Goal: Information Seeking & Learning: Learn about a topic

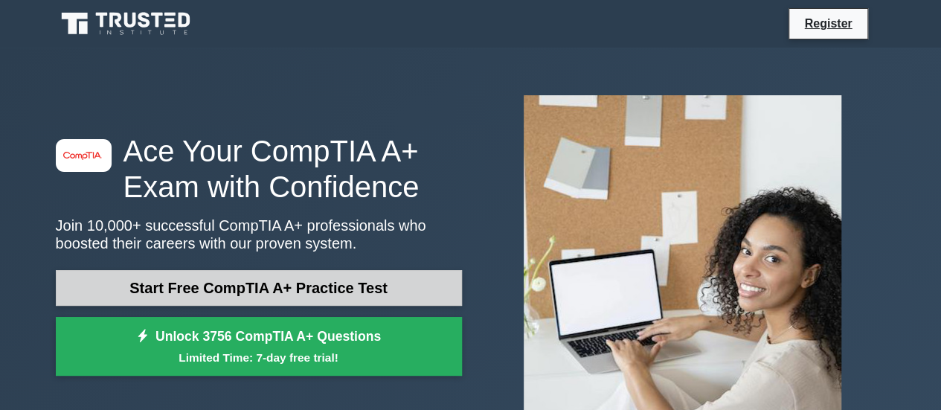
click at [350, 283] on link "Start Free CompTIA A+ Practice Test" at bounding box center [259, 288] width 406 height 36
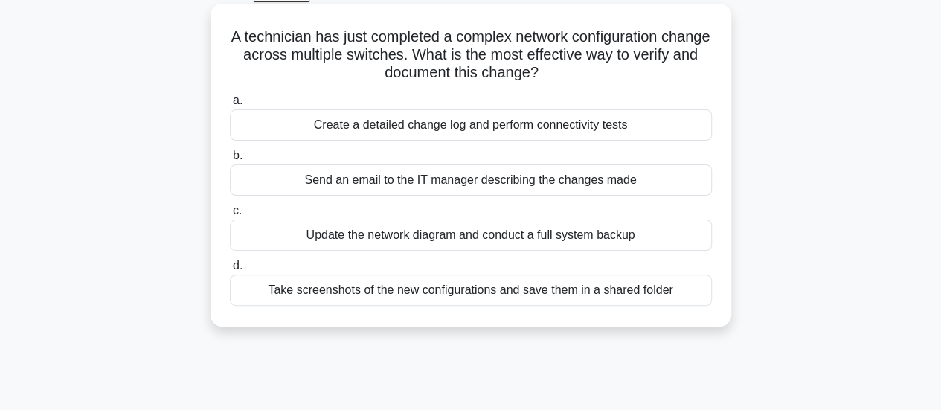
scroll to position [80, 0]
click at [481, 133] on div "Create a detailed change log and perform connectivity tests" at bounding box center [471, 124] width 482 height 31
click at [230, 105] on input "a. Create a detailed change log and perform connectivity tests" at bounding box center [230, 100] width 0 height 10
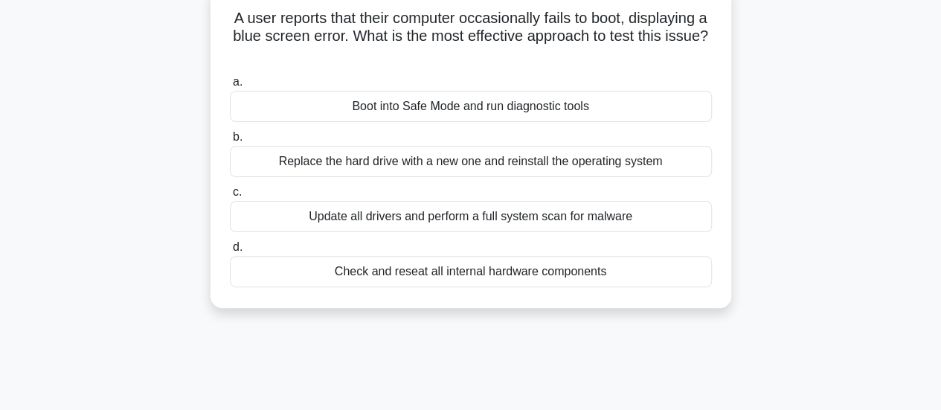
scroll to position [100, 0]
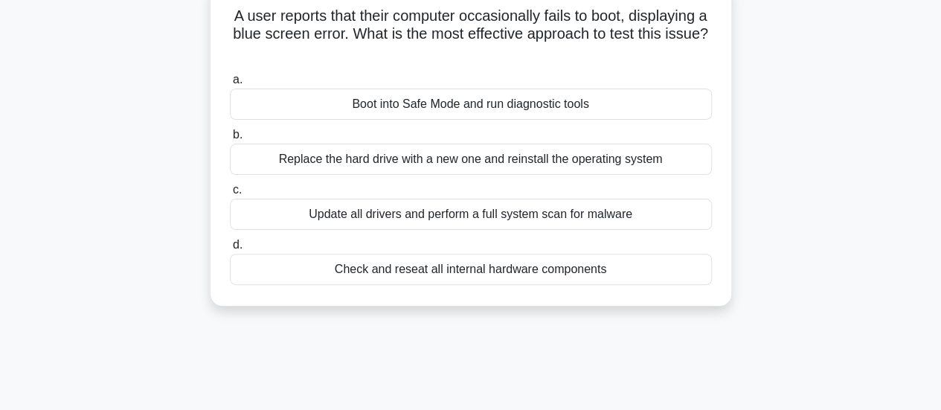
click at [463, 265] on div "Check and reseat all internal hardware components" at bounding box center [471, 269] width 482 height 31
click at [230, 250] on input "d. Check and reseat all internal hardware components" at bounding box center [230, 245] width 0 height 10
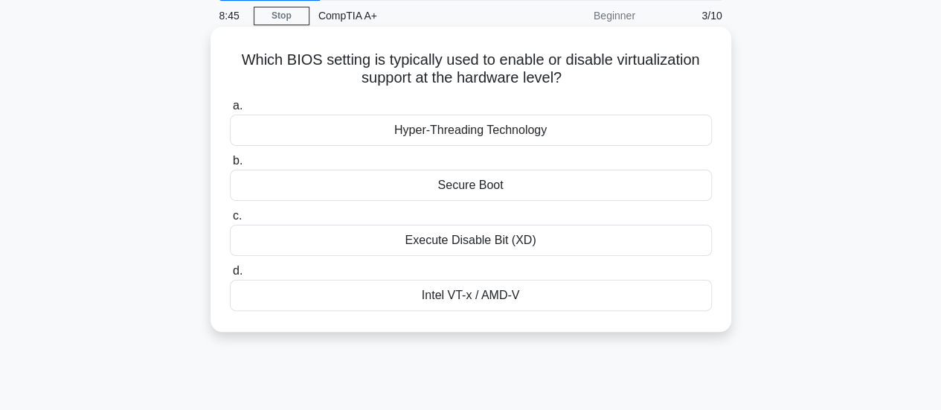
scroll to position [57, 0]
click at [509, 239] on div "Execute Disable Bit (XD)" at bounding box center [471, 239] width 482 height 31
click at [230, 220] on input "c. Execute Disable Bit (XD)" at bounding box center [230, 215] width 0 height 10
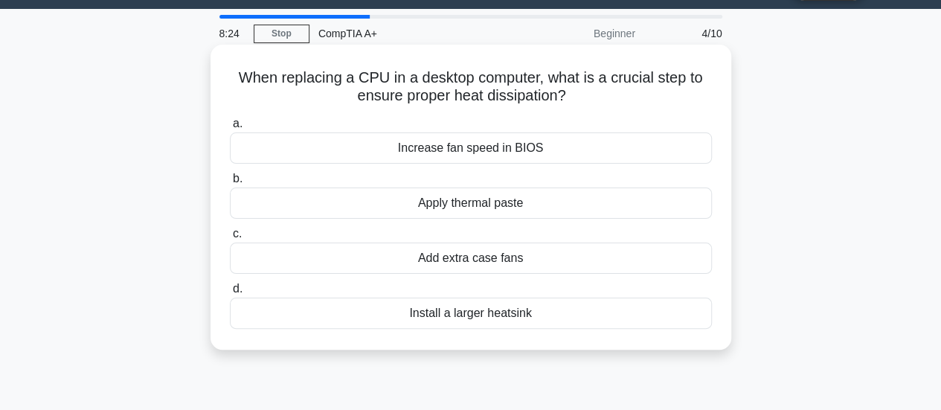
scroll to position [43, 0]
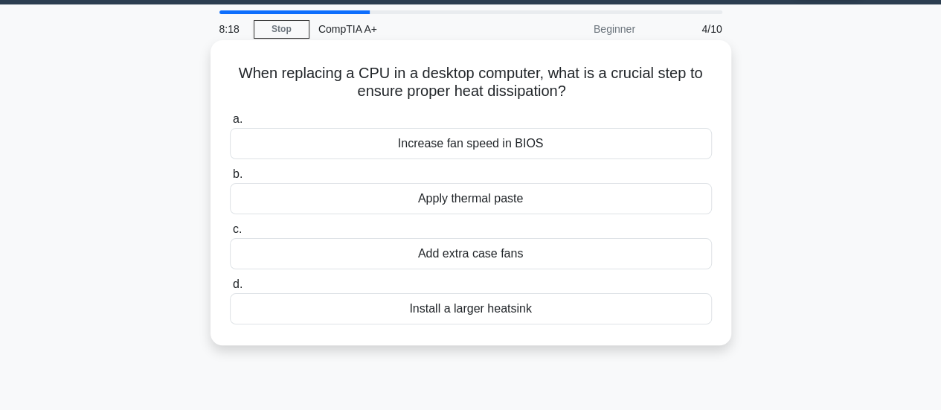
click at [457, 195] on div "Apply thermal paste" at bounding box center [471, 198] width 482 height 31
click at [230, 179] on input "b. Apply thermal paste" at bounding box center [230, 175] width 0 height 10
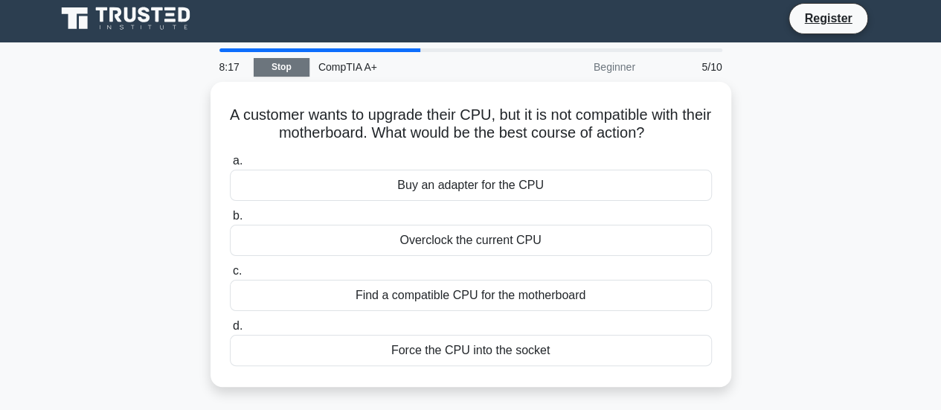
scroll to position [0, 0]
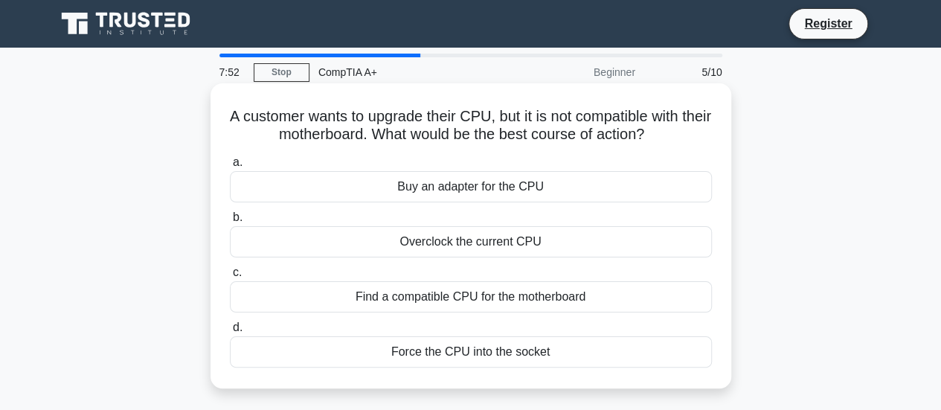
click at [480, 303] on div "Find a compatible CPU for the motherboard" at bounding box center [471, 296] width 482 height 31
click at [230, 277] on input "c. Find a compatible CPU for the motherboard" at bounding box center [230, 273] width 0 height 10
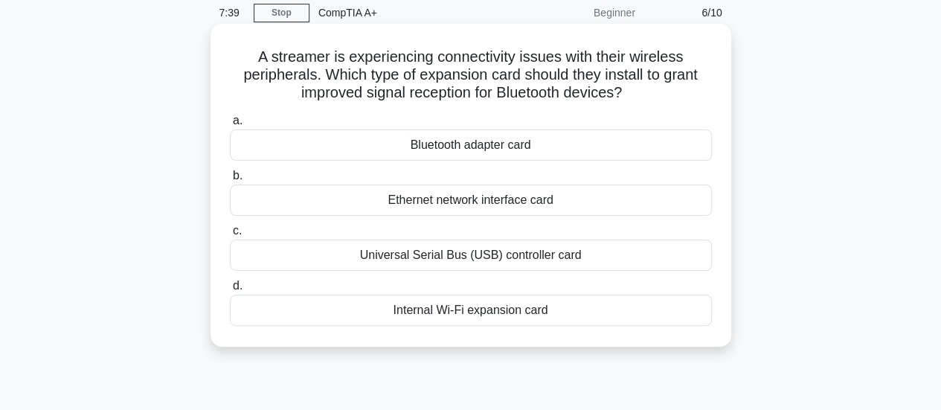
scroll to position [60, 0]
click at [487, 147] on div "Bluetooth adapter card" at bounding box center [471, 144] width 482 height 31
click at [230, 125] on input "a. Bluetooth adapter card" at bounding box center [230, 120] width 0 height 10
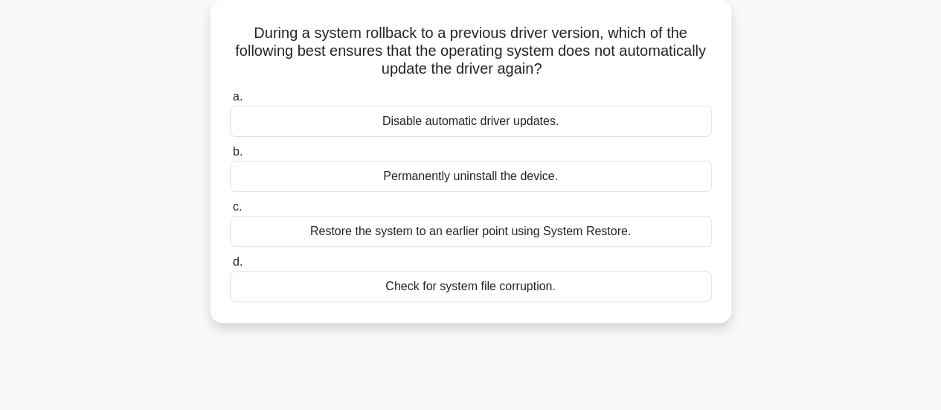
scroll to position [93, 0]
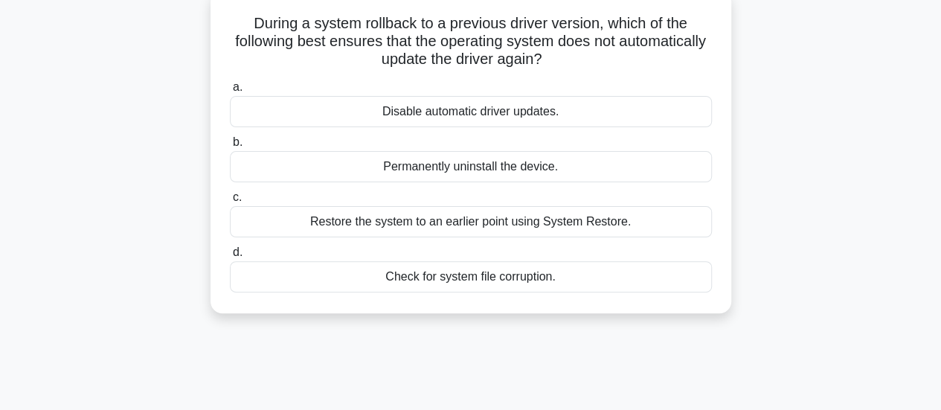
click at [473, 117] on div "Disable automatic driver updates." at bounding box center [471, 111] width 482 height 31
click at [230, 92] on input "a. Disable automatic driver updates." at bounding box center [230, 88] width 0 height 10
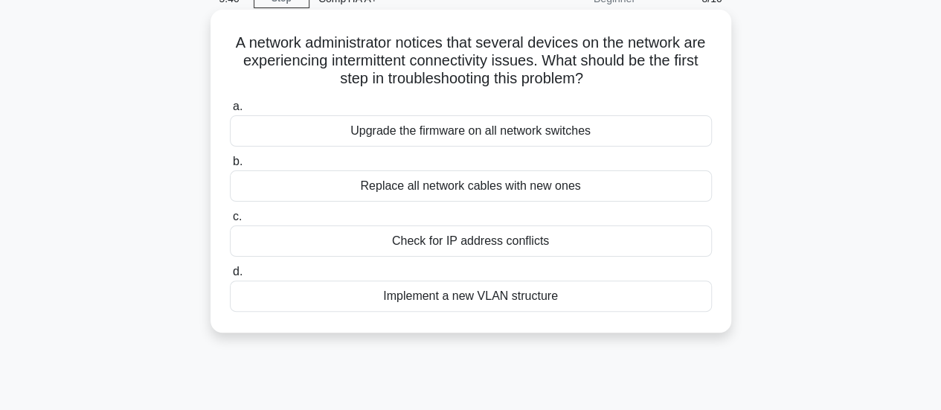
scroll to position [76, 0]
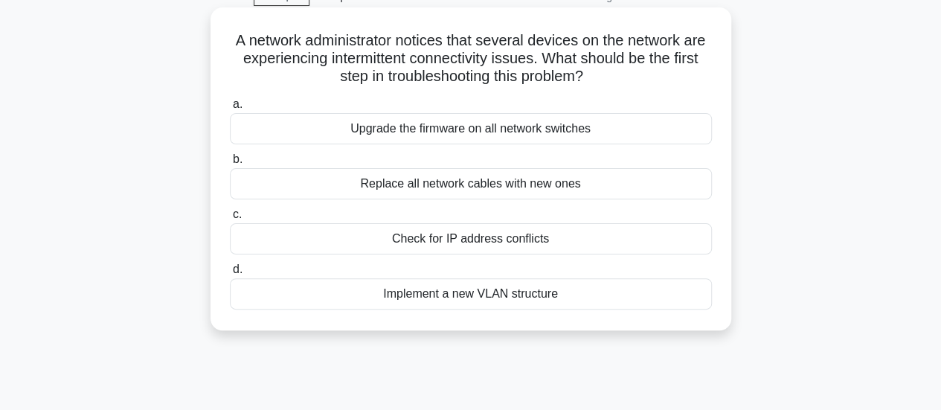
click at [455, 245] on div "Check for IP address conflicts" at bounding box center [471, 238] width 482 height 31
click at [230, 219] on input "c. Check for IP address conflicts" at bounding box center [230, 215] width 0 height 10
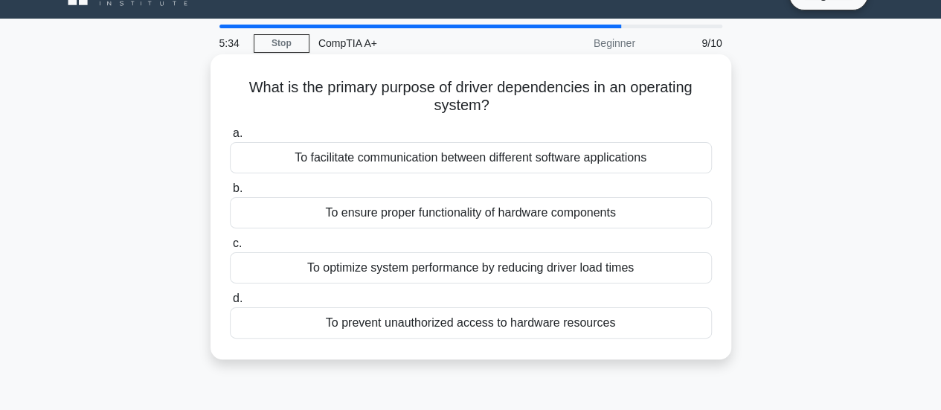
scroll to position [0, 0]
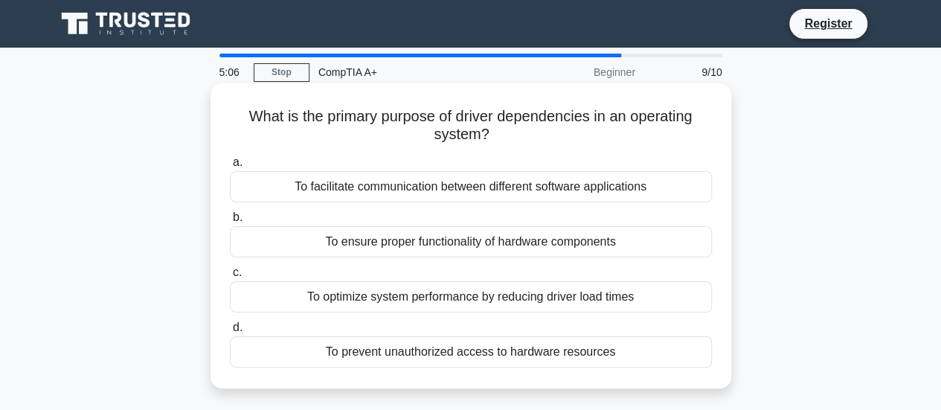
click at [561, 235] on div "To ensure proper functionality of hardware components" at bounding box center [471, 241] width 482 height 31
click at [230, 222] on input "b. To ensure proper functionality of hardware components" at bounding box center [230, 218] width 0 height 10
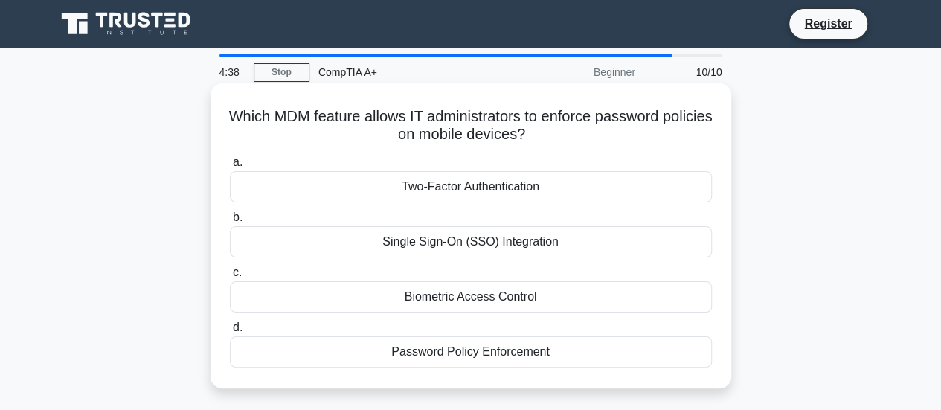
click at [518, 187] on div "Two-Factor Authentication" at bounding box center [471, 186] width 482 height 31
click at [230, 167] on input "a. Two-Factor Authentication" at bounding box center [230, 163] width 0 height 10
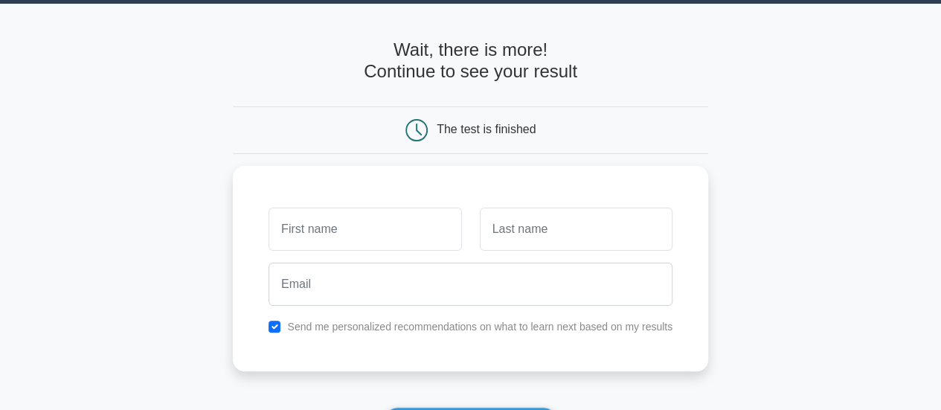
scroll to position [43, 0]
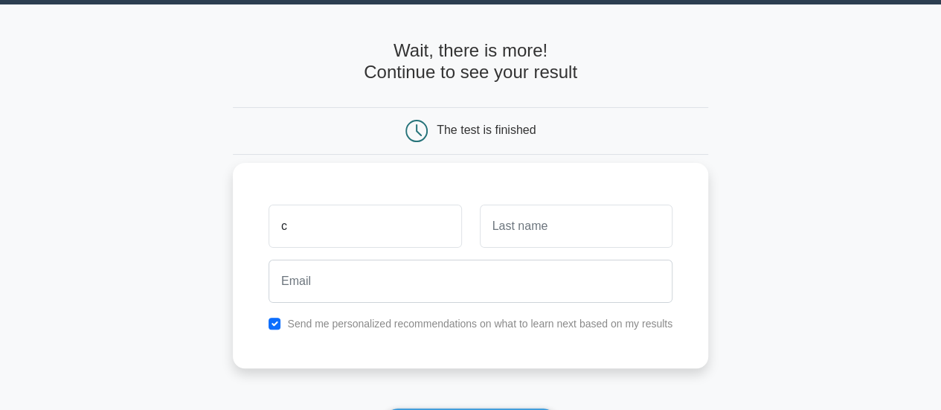
type input "c"
click at [593, 226] on input "text" at bounding box center [576, 226] width 193 height 43
type input "r"
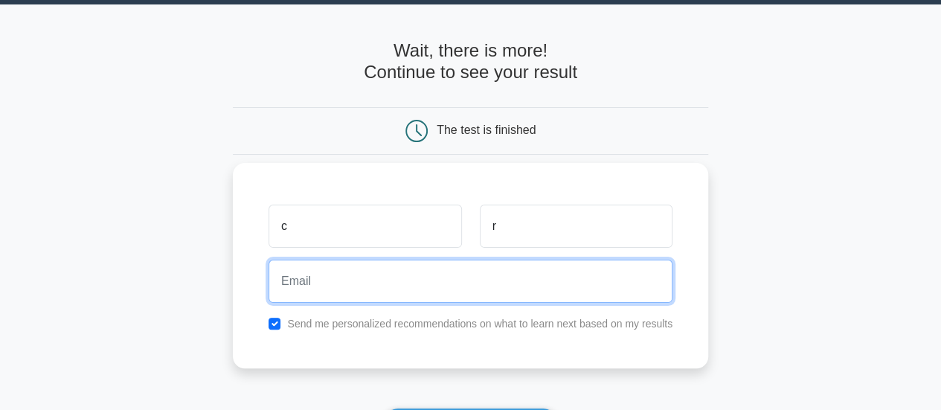
click at [481, 278] on input "email" at bounding box center [470, 281] width 404 height 43
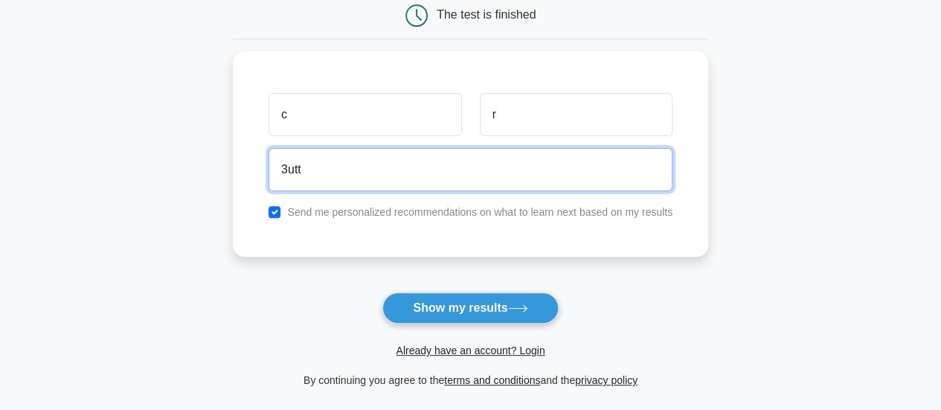
scroll to position [161, 0]
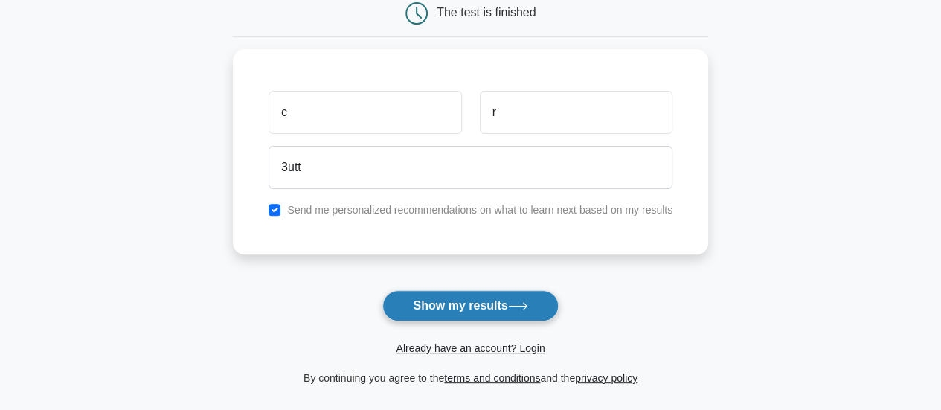
click at [469, 315] on button "Show my results" at bounding box center [470, 305] width 176 height 31
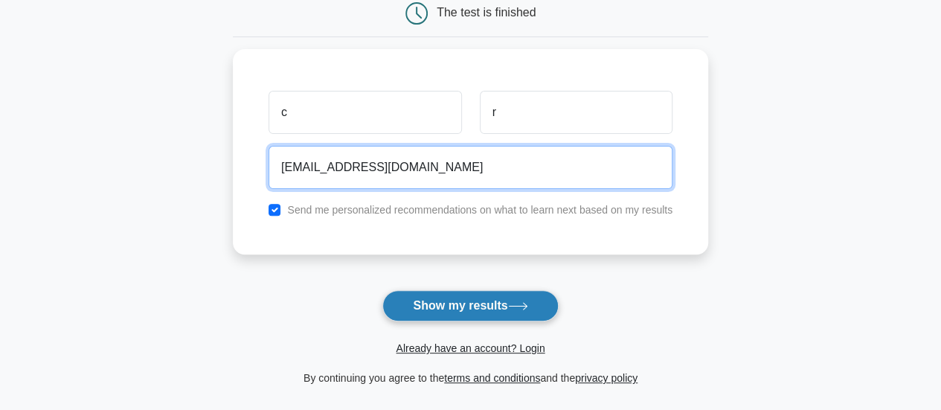
type input "3uttah.718@gmail.com"
click at [382, 290] on button "Show my results" at bounding box center [470, 305] width 176 height 31
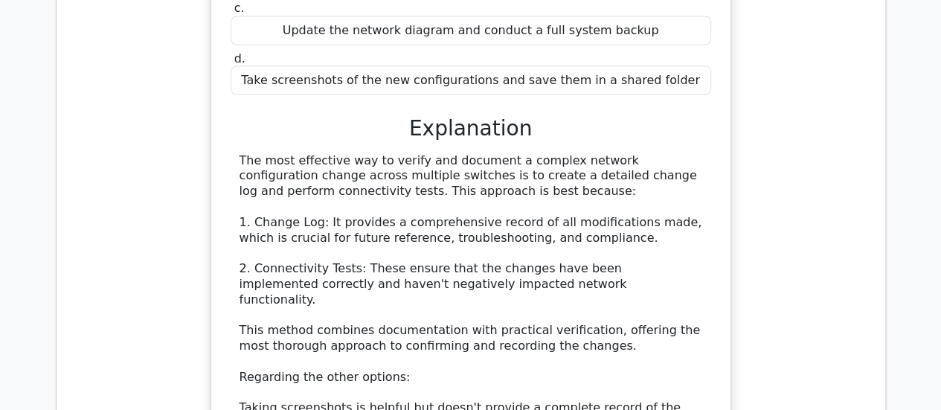
scroll to position [1472, 0]
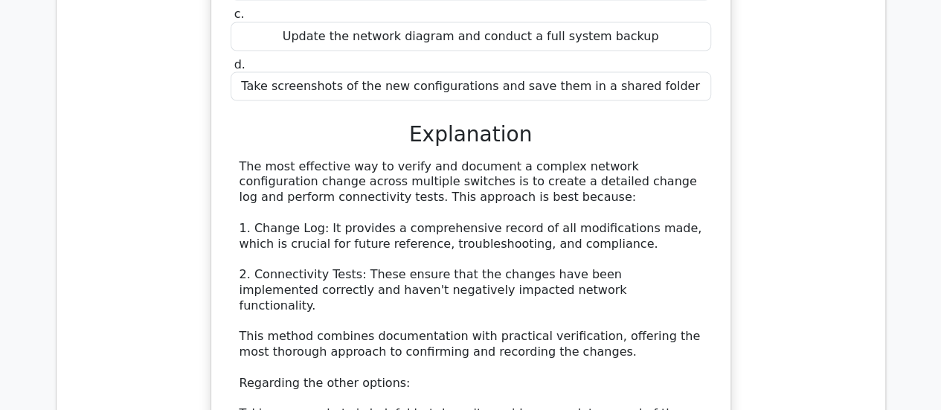
click at [604, 159] on div "The most effective way to verify and document a complex network configuration c…" at bounding box center [470, 352] width 463 height 387
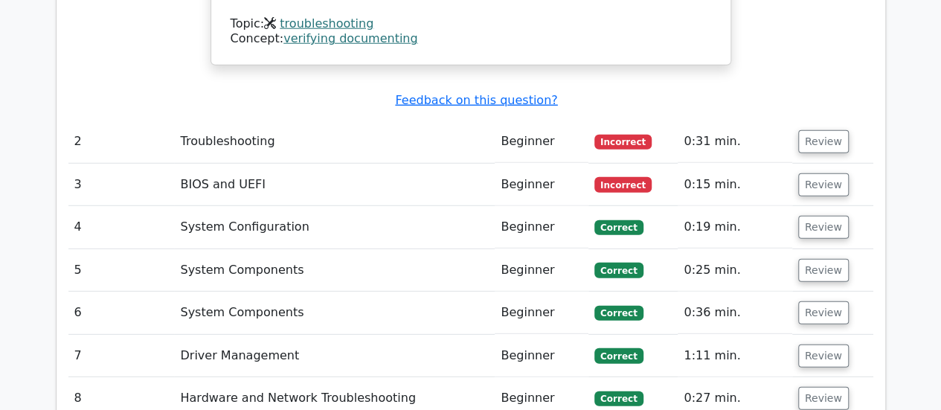
scroll to position [2016, 0]
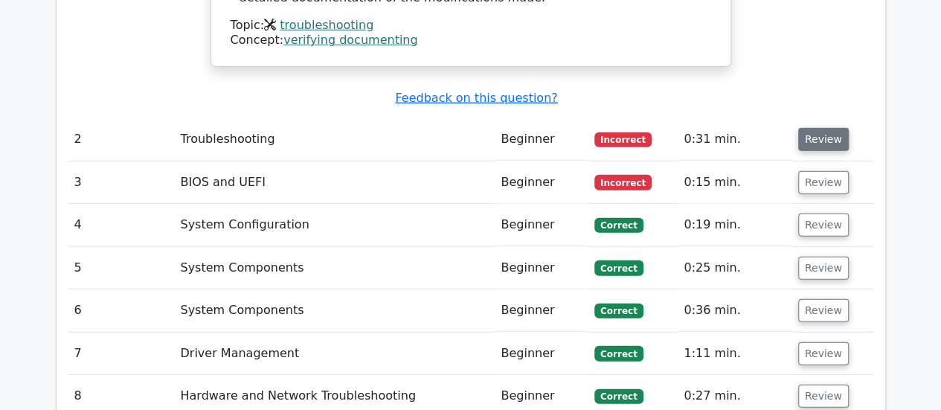
click at [818, 128] on button "Review" at bounding box center [823, 139] width 51 height 23
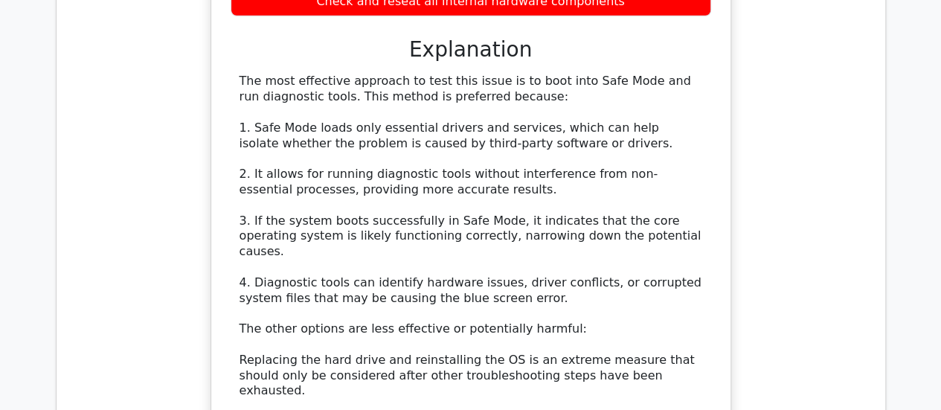
scroll to position [2442, 0]
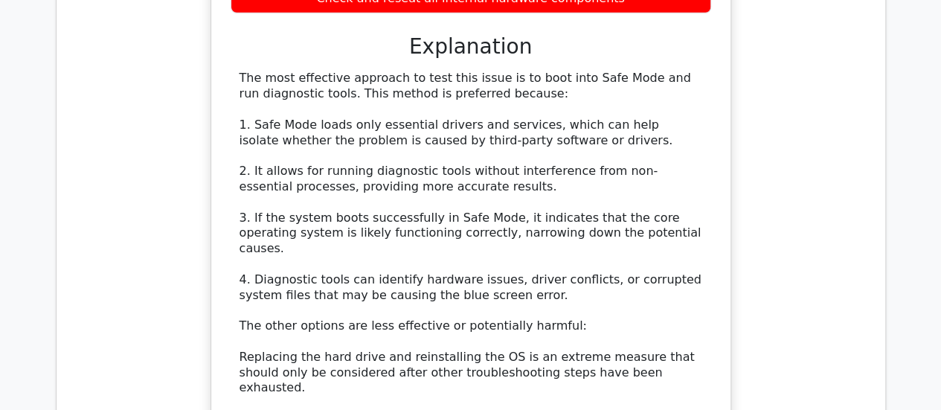
click at [477, 104] on div "The most effective approach to test this issue is to boot into Safe Mode and ru…" at bounding box center [470, 295] width 463 height 448
drag, startPoint x: 477, startPoint y: 104, endPoint x: 494, endPoint y: 106, distance: 16.5
click at [494, 106] on div "The most effective approach to test this issue is to boot into Safe Mode and ru…" at bounding box center [470, 295] width 463 height 448
click at [492, 106] on div "The most effective approach to test this issue is to boot into Safe Mode and ru…" at bounding box center [470, 295] width 463 height 448
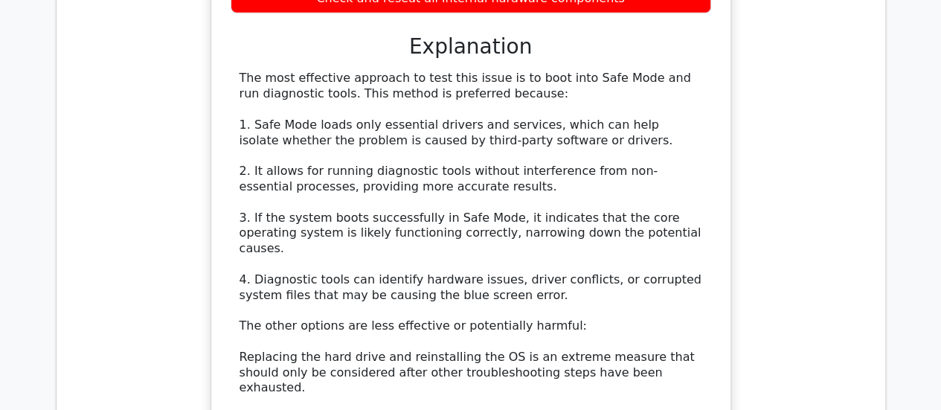
click at [500, 104] on div "The most effective approach to test this issue is to boot into Safe Mode and ru…" at bounding box center [470, 295] width 463 height 448
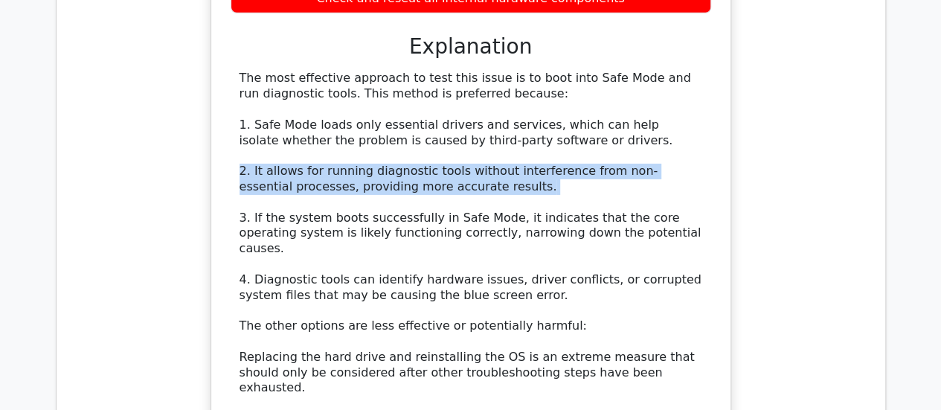
click at [507, 104] on div "The most effective approach to test this issue is to boot into Safe Mode and ru…" at bounding box center [470, 295] width 463 height 448
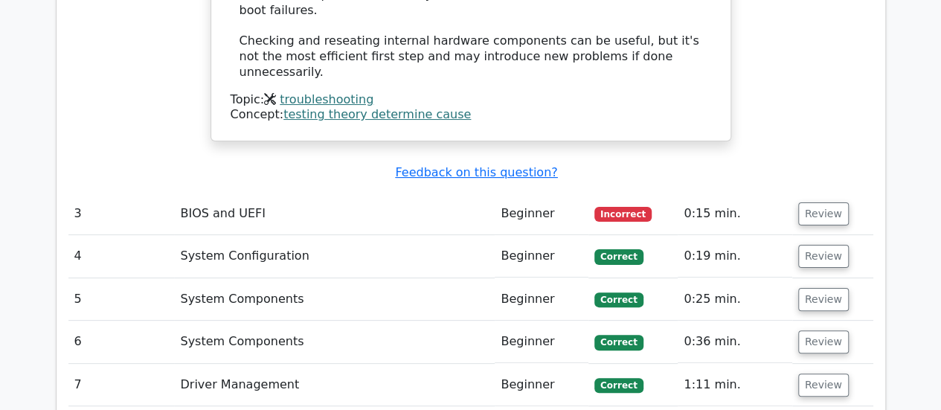
scroll to position [2890, 0]
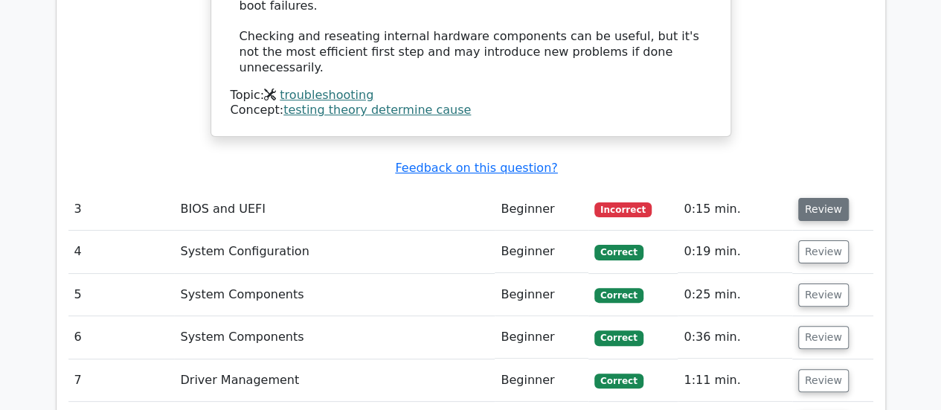
click at [822, 198] on button "Review" at bounding box center [823, 209] width 51 height 23
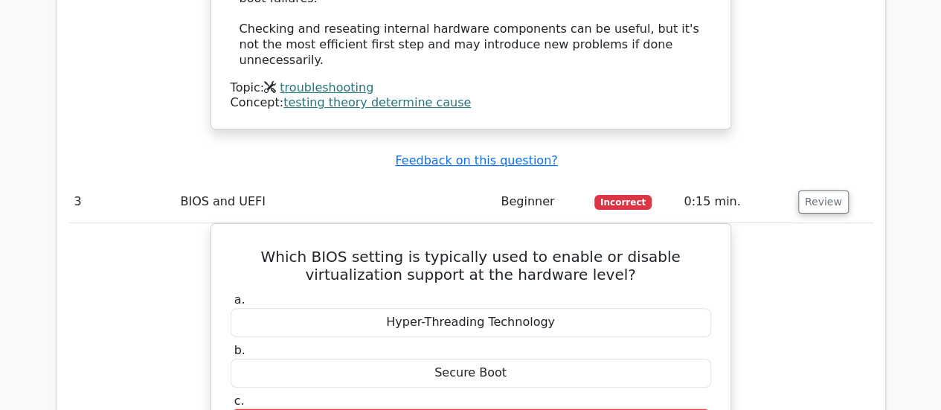
scroll to position [2891, 0]
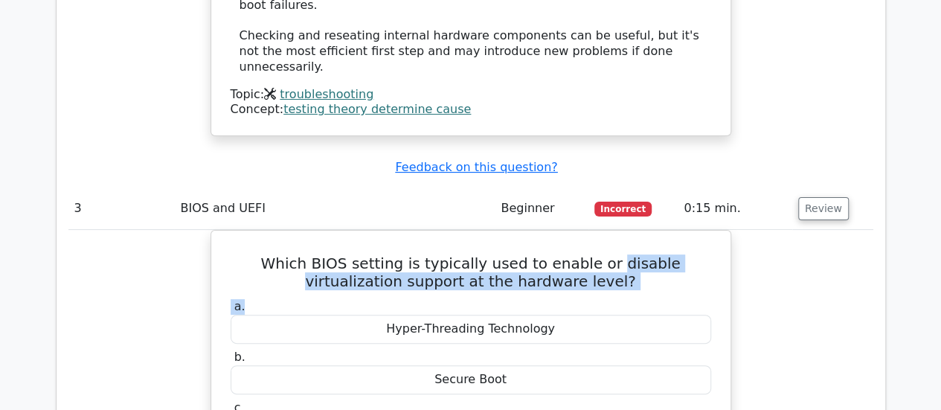
drag, startPoint x: 564, startPoint y: 119, endPoint x: 754, endPoint y: 156, distance: 194.0
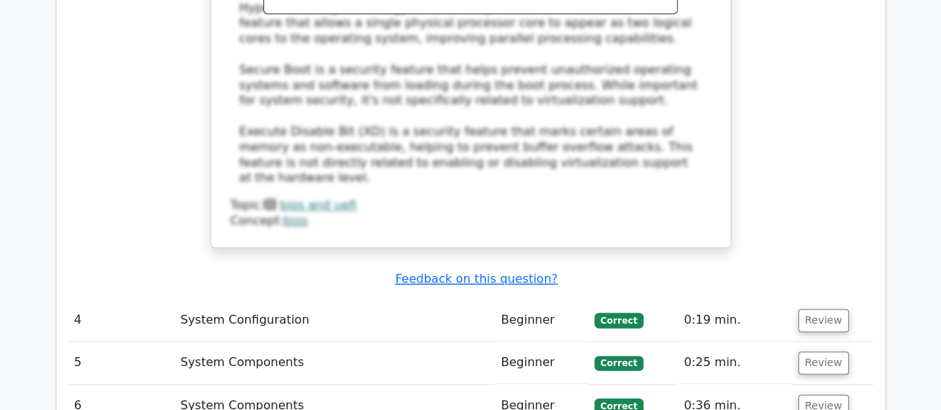
scroll to position [3582, 0]
click at [811, 308] on button "Review" at bounding box center [823, 319] width 51 height 23
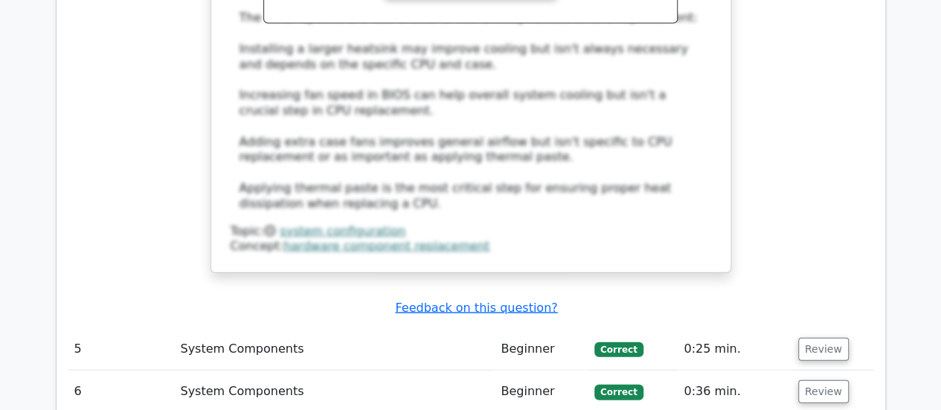
scroll to position [4420, 0]
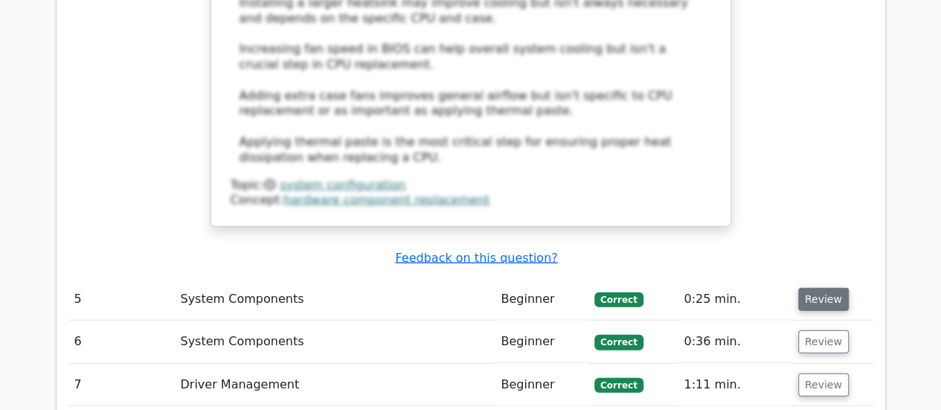
click at [834, 288] on button "Review" at bounding box center [823, 299] width 51 height 23
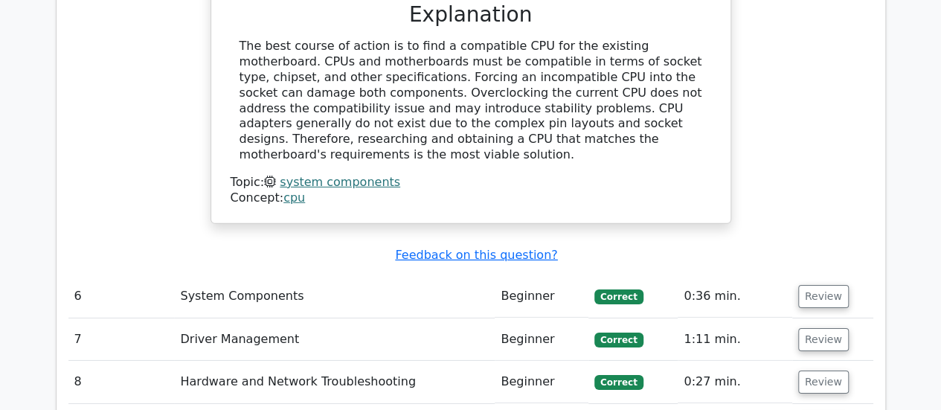
scroll to position [5045, 0]
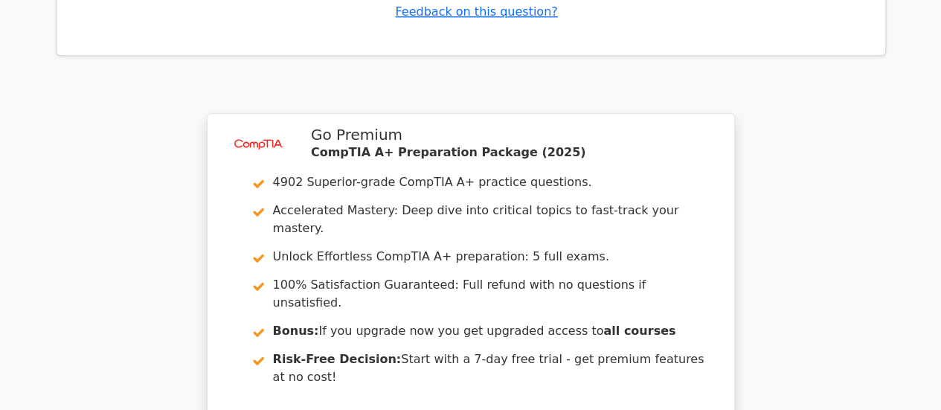
scroll to position [6291, 0]
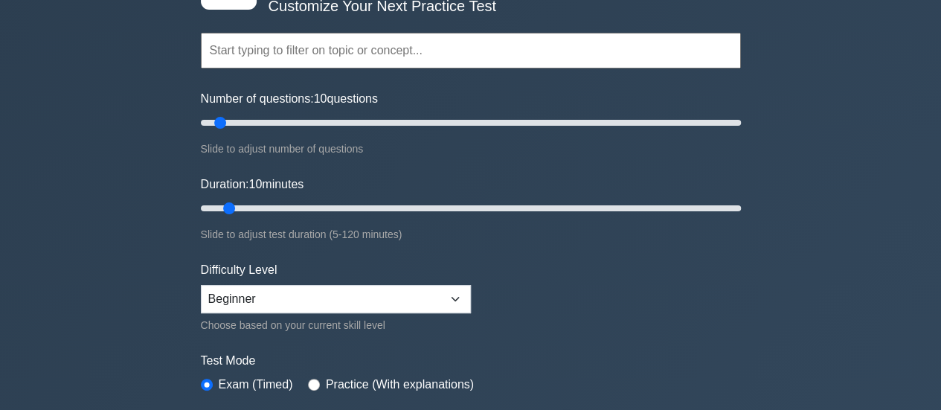
scroll to position [131, 0]
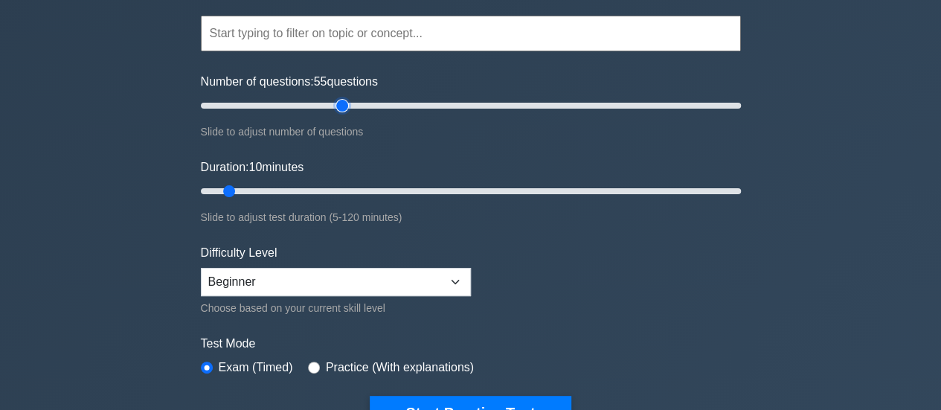
click at [339, 106] on input "Number of questions: 55 questions" at bounding box center [471, 106] width 540 height 18
type input "45"
click at [321, 106] on input "Number of questions: 45 questions" at bounding box center [471, 106] width 540 height 18
drag, startPoint x: 350, startPoint y: 185, endPoint x: 592, endPoint y: 189, distance: 241.7
type input "90"
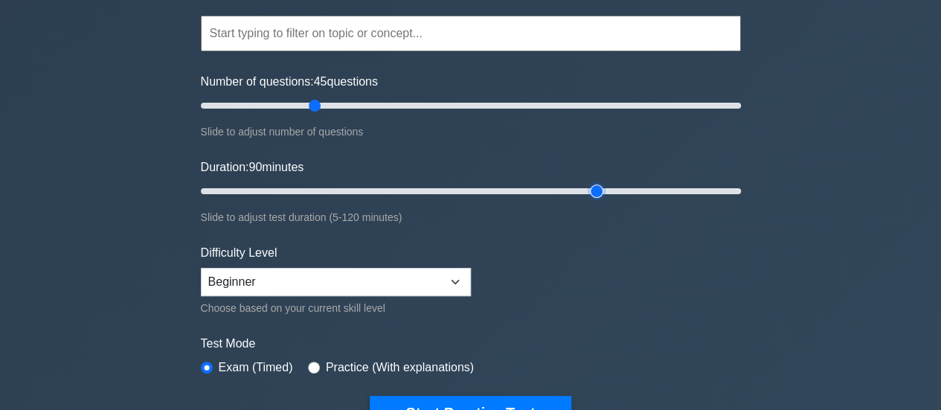
click at [592, 189] on input "Duration: 90 minutes" at bounding box center [471, 191] width 540 height 18
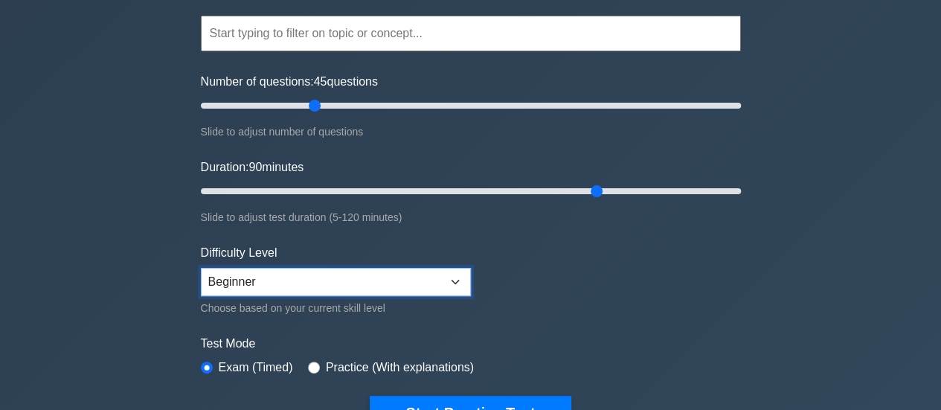
click at [419, 283] on select "Beginner Intermediate Expert" at bounding box center [336, 282] width 270 height 28
select select "intermediate"
click at [201, 268] on select "Beginner Intermediate Expert" at bounding box center [336, 282] width 270 height 28
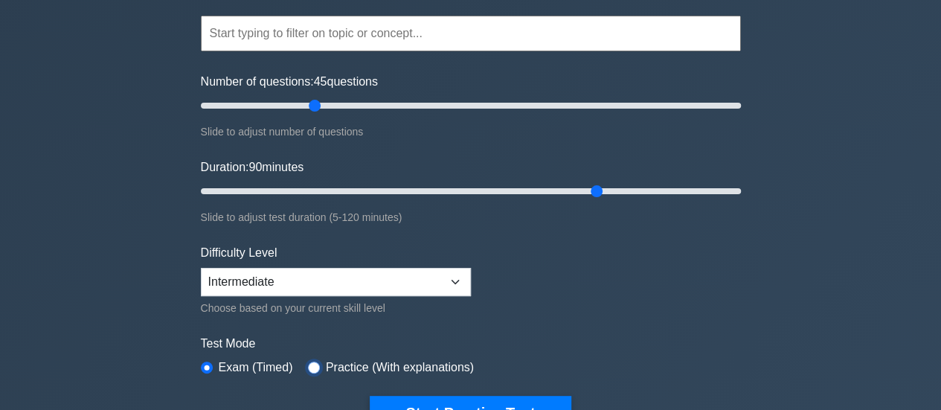
click at [314, 366] on input "radio" at bounding box center [314, 367] width 12 height 12
radio input "true"
type input "115"
click at [713, 187] on input "Duration: 90 minutes" at bounding box center [471, 191] width 540 height 18
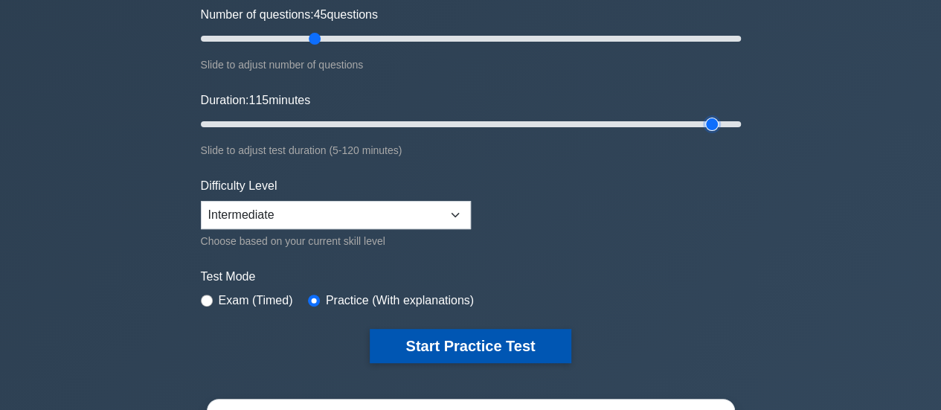
scroll to position [191, 0]
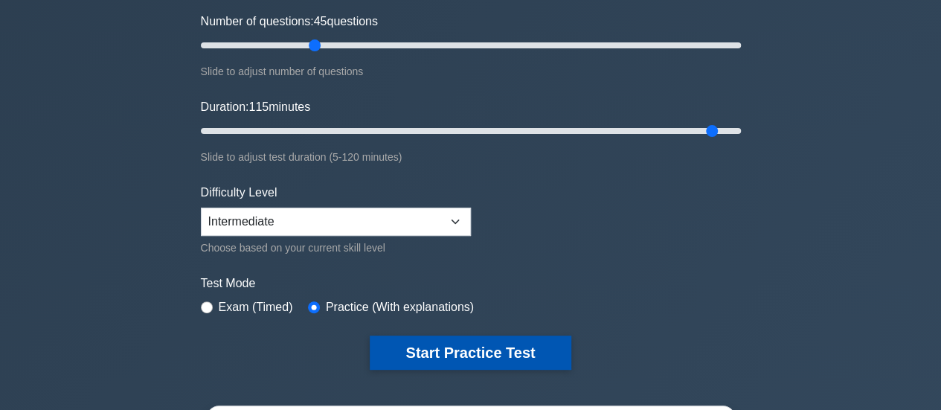
click at [454, 355] on button "Start Practice Test" at bounding box center [470, 352] width 201 height 34
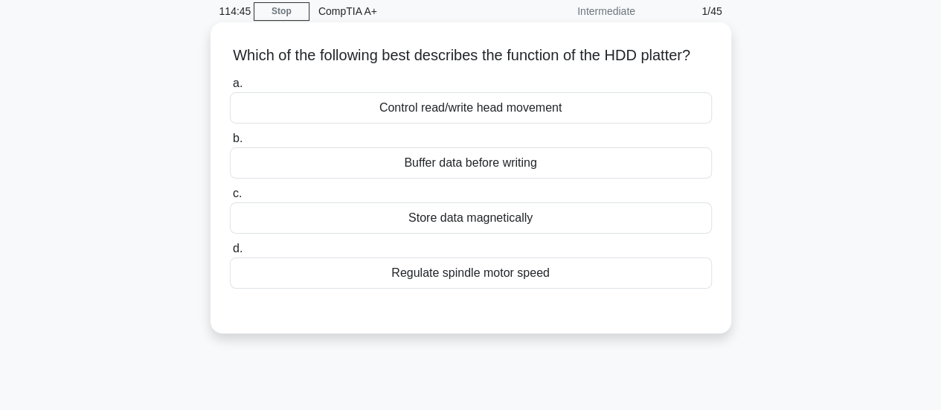
scroll to position [64, 0]
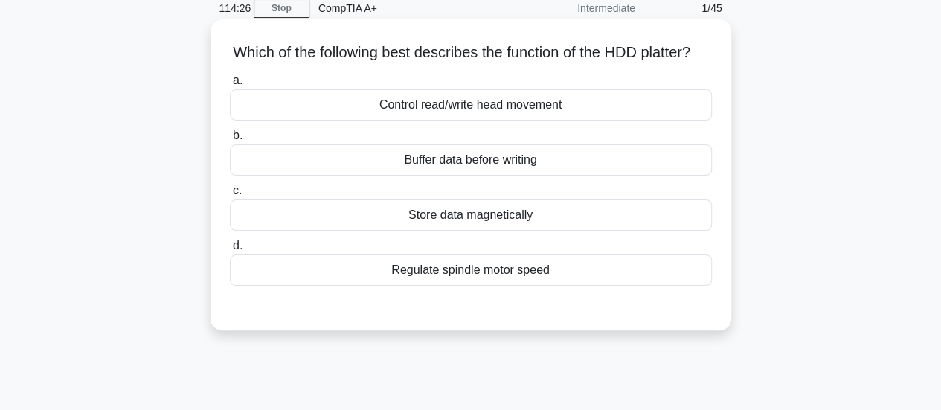
click at [521, 230] on div "Store data magnetically" at bounding box center [471, 214] width 482 height 31
click at [230, 196] on input "c. Store data magnetically" at bounding box center [230, 191] width 0 height 10
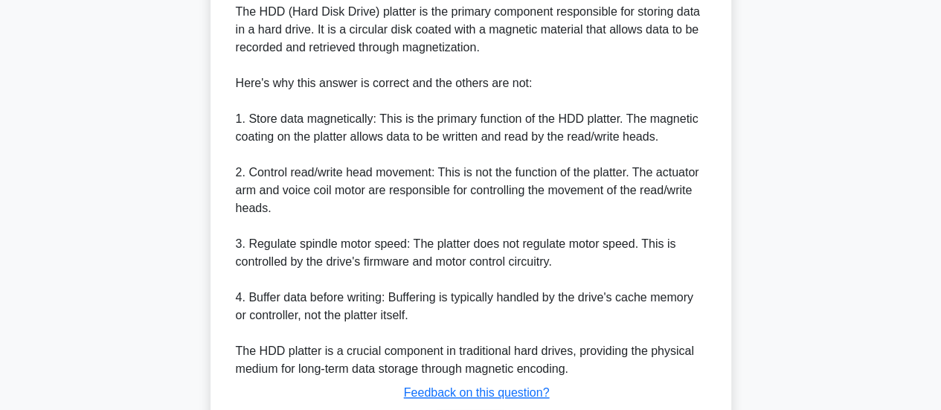
scroll to position [558, 0]
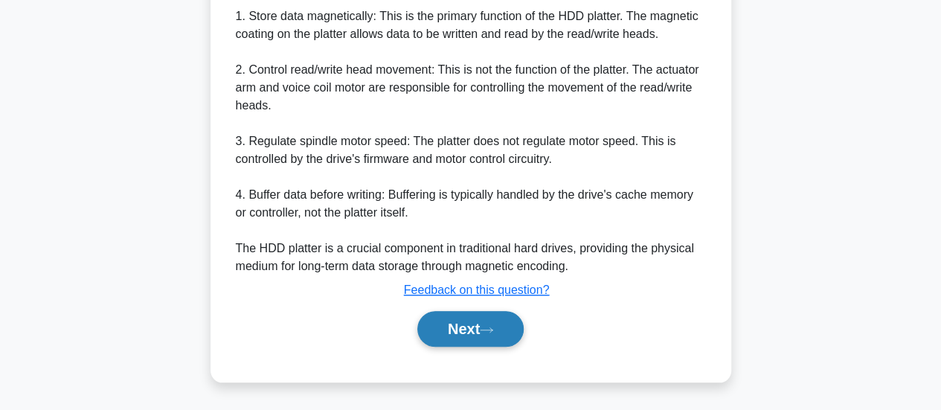
click at [498, 326] on button "Next" at bounding box center [470, 329] width 106 height 36
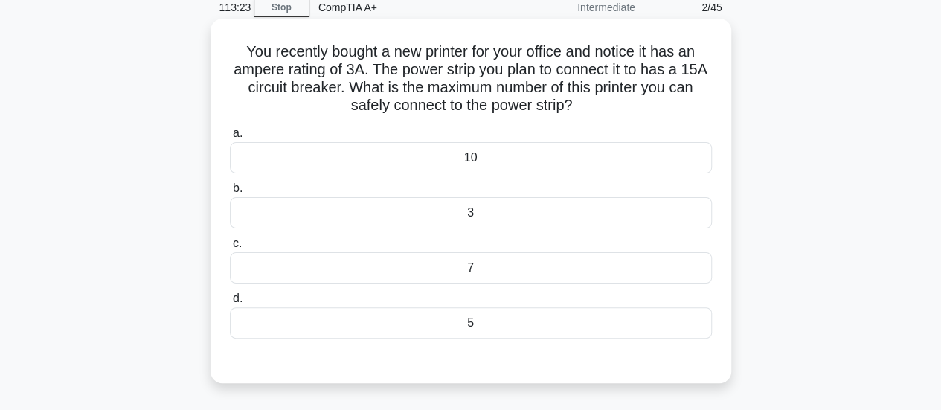
scroll to position [76, 0]
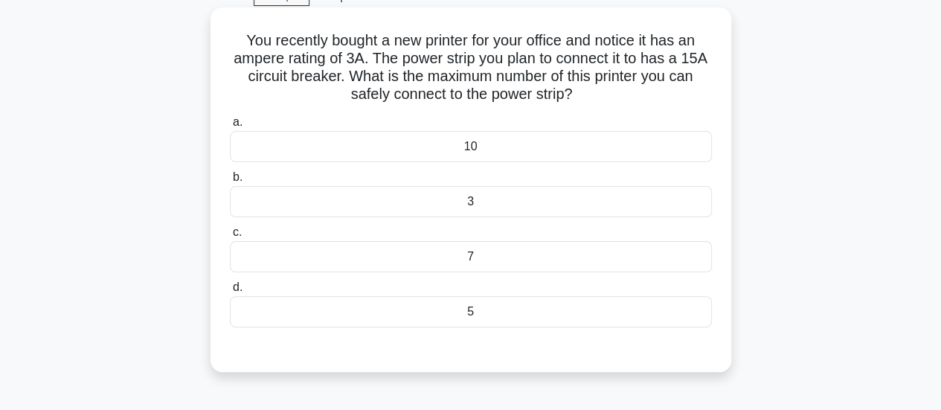
click at [599, 208] on div "3" at bounding box center [471, 201] width 482 height 31
click at [230, 182] on input "b. 3" at bounding box center [230, 178] width 0 height 10
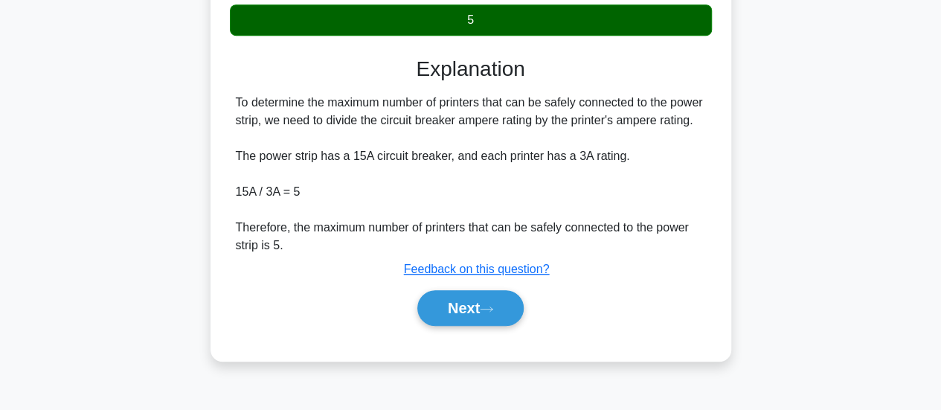
scroll to position [373, 0]
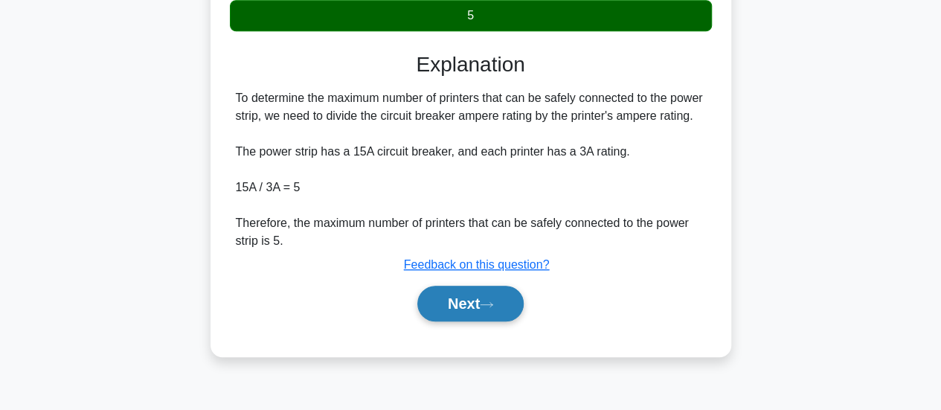
click at [509, 316] on button "Next" at bounding box center [470, 304] width 106 height 36
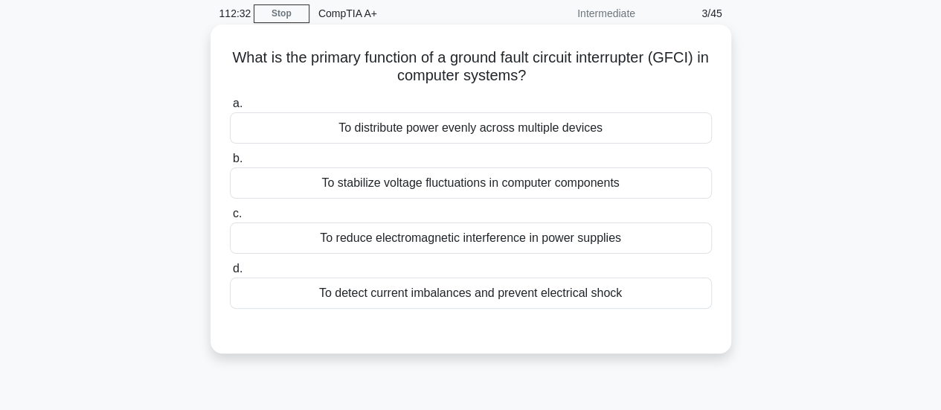
scroll to position [59, 0]
click at [490, 293] on div "To detect current imbalances and prevent electrical shock" at bounding box center [471, 292] width 482 height 31
click at [230, 273] on input "d. To detect current imbalances and prevent electrical shock" at bounding box center [230, 268] width 0 height 10
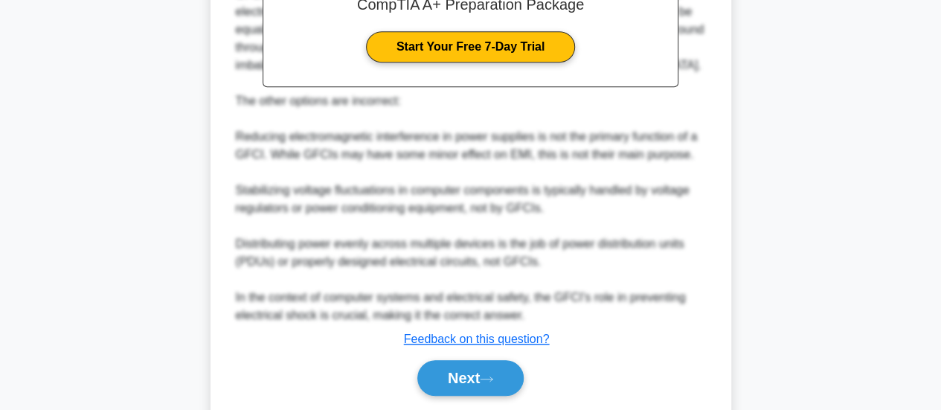
scroll to position [541, 0]
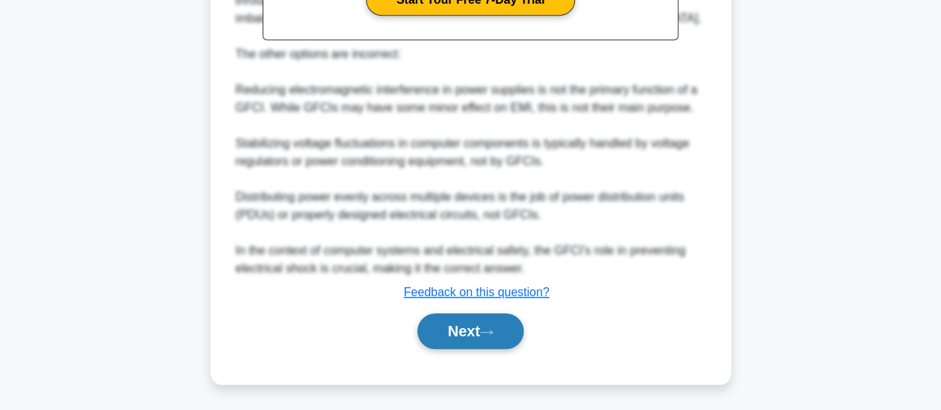
click at [485, 332] on button "Next" at bounding box center [470, 331] width 106 height 36
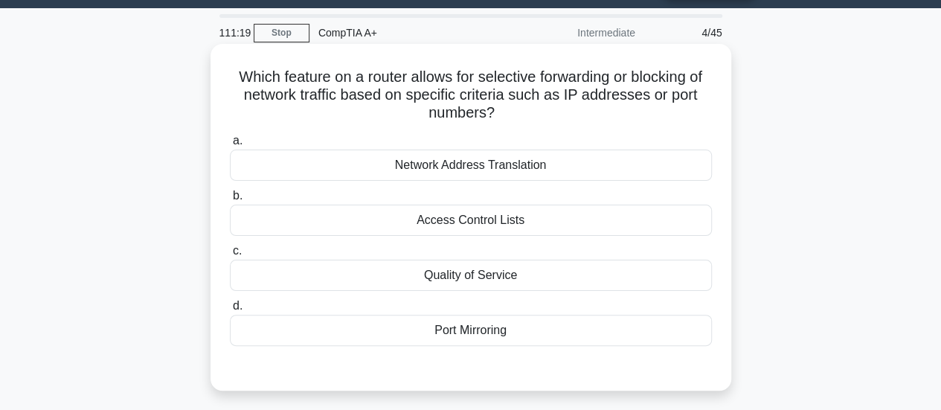
scroll to position [40, 0]
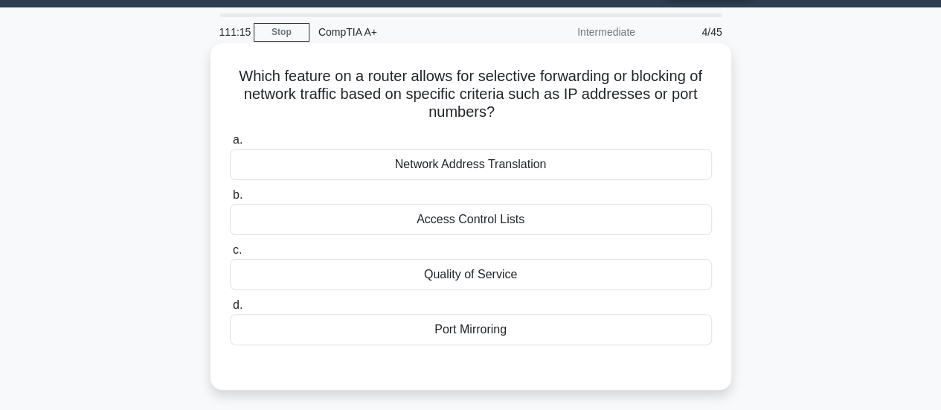
click at [599, 209] on div "Access Control Lists" at bounding box center [471, 219] width 482 height 31
click at [230, 200] on input "b. Access Control Lists" at bounding box center [230, 195] width 0 height 10
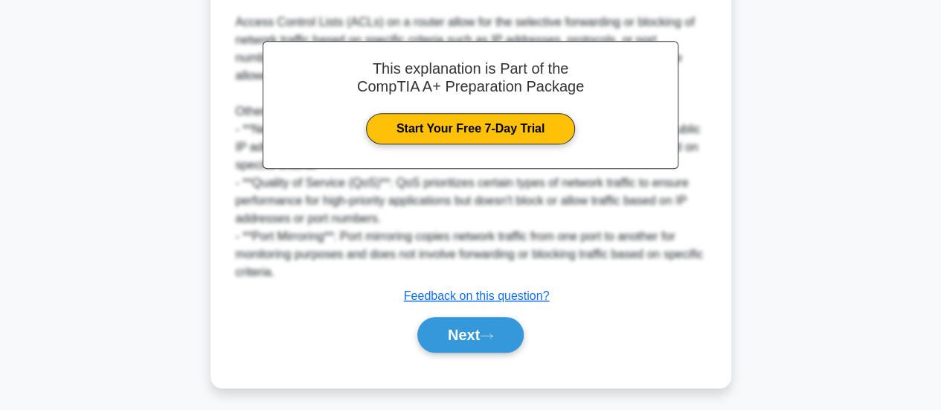
scroll to position [434, 0]
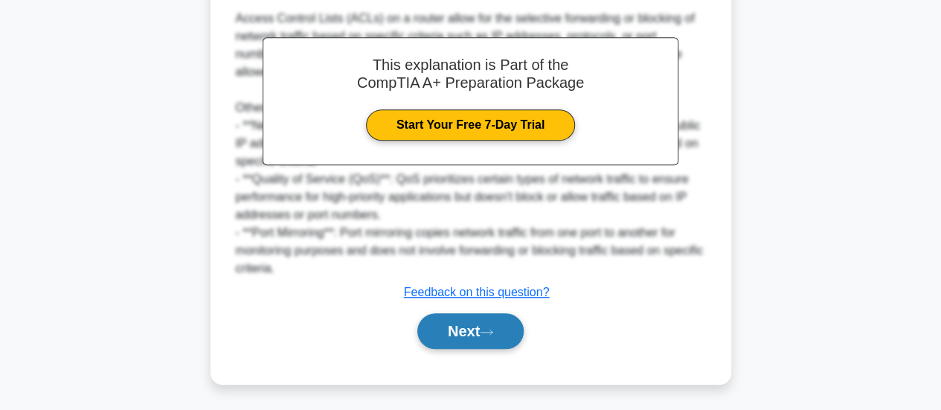
click at [507, 346] on button "Next" at bounding box center [470, 331] width 106 height 36
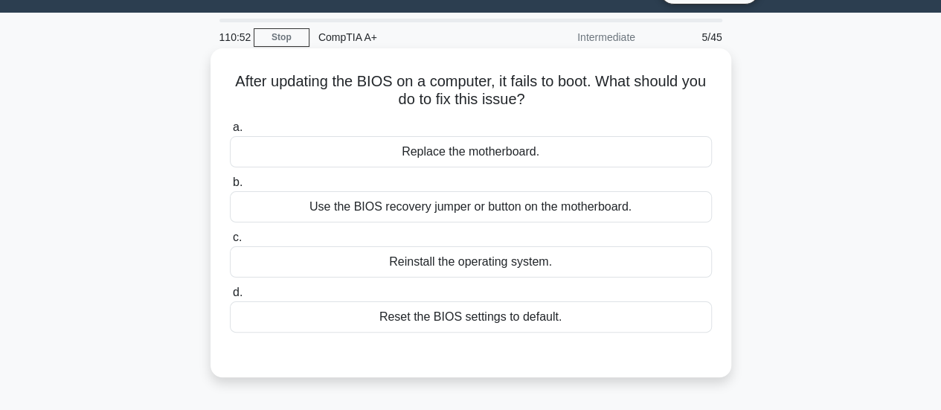
scroll to position [36, 0]
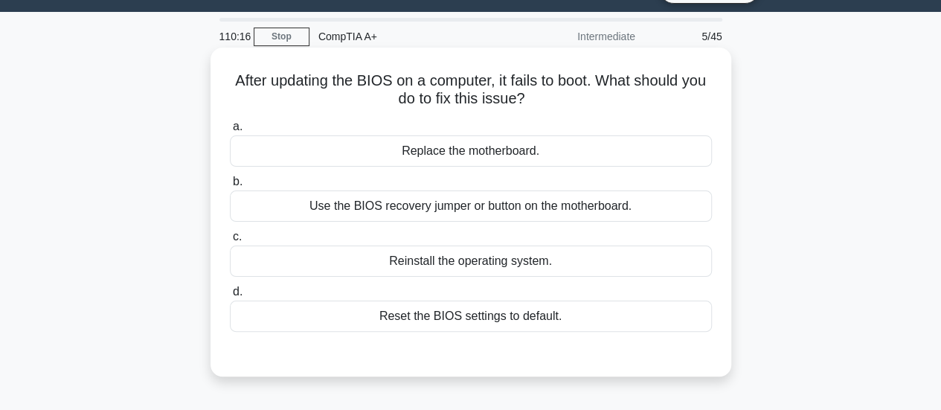
click at [480, 318] on div "Reset the BIOS settings to default." at bounding box center [471, 315] width 482 height 31
click at [230, 297] on input "d. Reset the BIOS settings to default." at bounding box center [230, 292] width 0 height 10
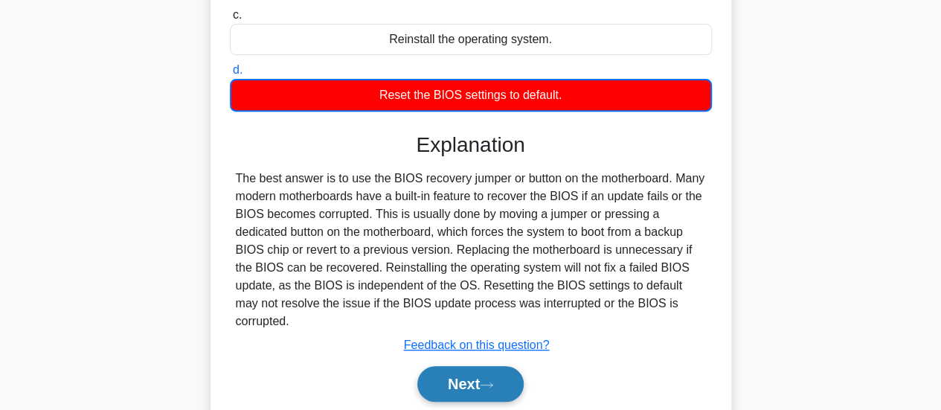
scroll to position [260, 0]
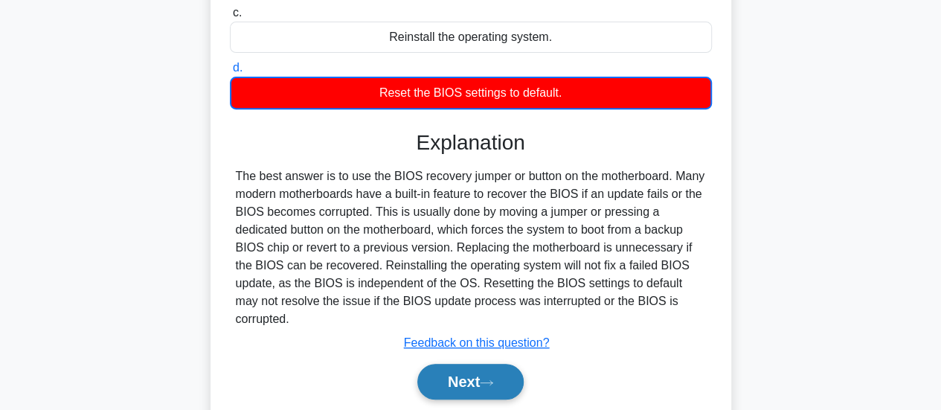
click at [473, 377] on button "Next" at bounding box center [470, 382] width 106 height 36
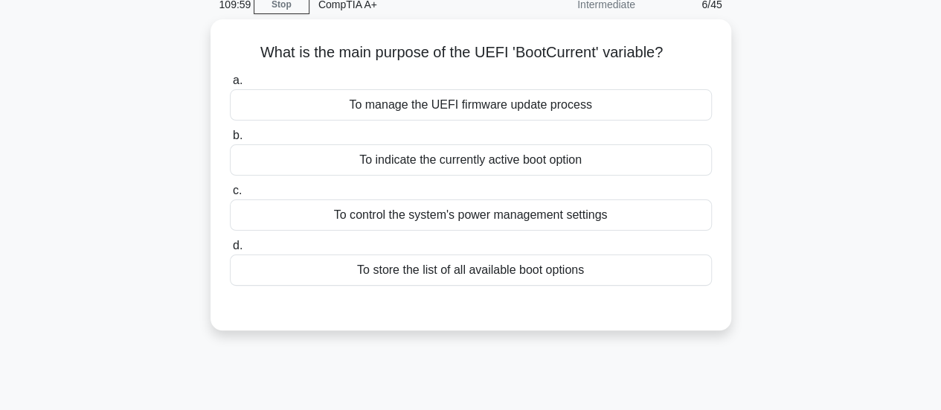
scroll to position [67, 0]
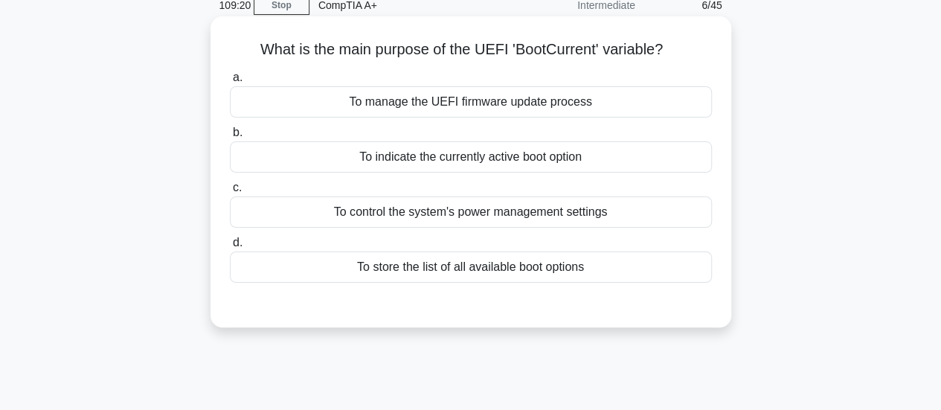
click at [501, 161] on div "To indicate the currently active boot option" at bounding box center [471, 156] width 482 height 31
click at [230, 138] on input "b. To indicate the currently active boot option" at bounding box center [230, 133] width 0 height 10
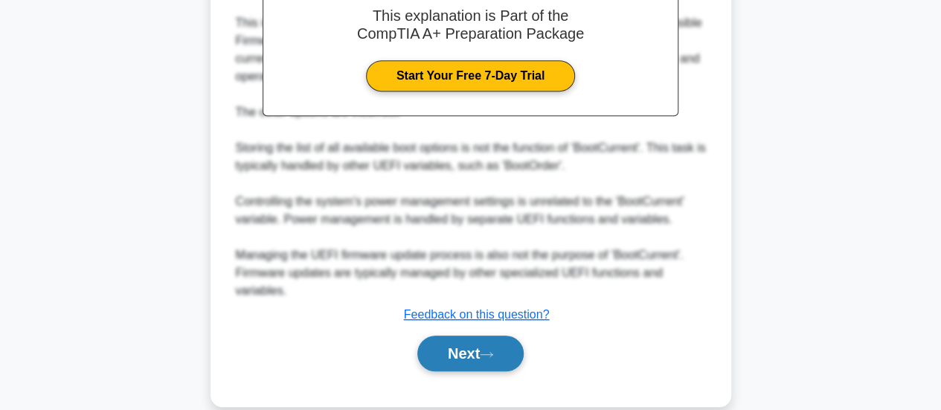
scroll to position [452, 0]
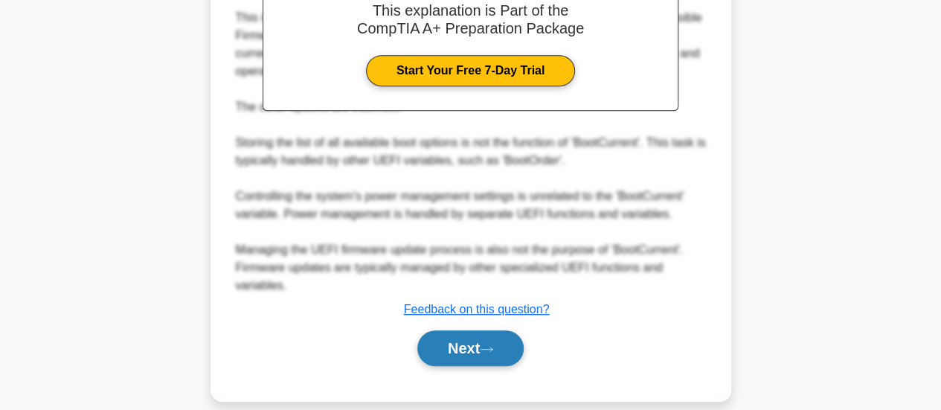
click at [491, 347] on icon at bounding box center [486, 349] width 13 height 8
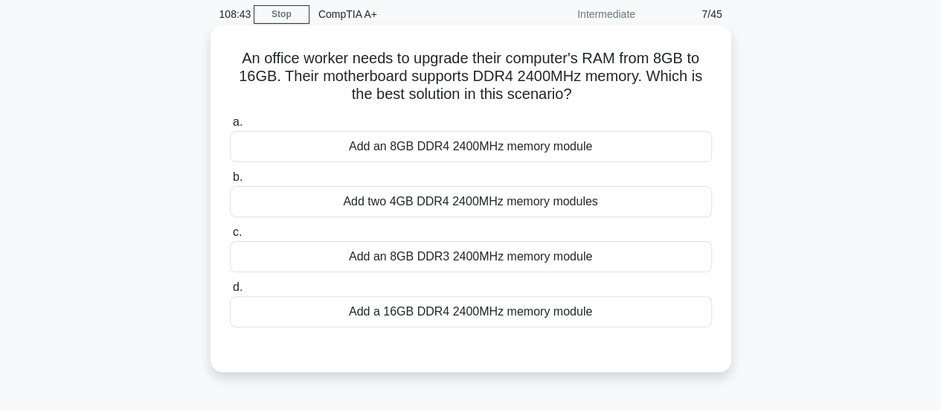
scroll to position [59, 0]
click at [564, 150] on div "Add an 8GB DDR4 2400MHz memory module" at bounding box center [471, 145] width 482 height 31
click at [230, 126] on input "a. Add an 8GB DDR4 2400MHz memory module" at bounding box center [230, 122] width 0 height 10
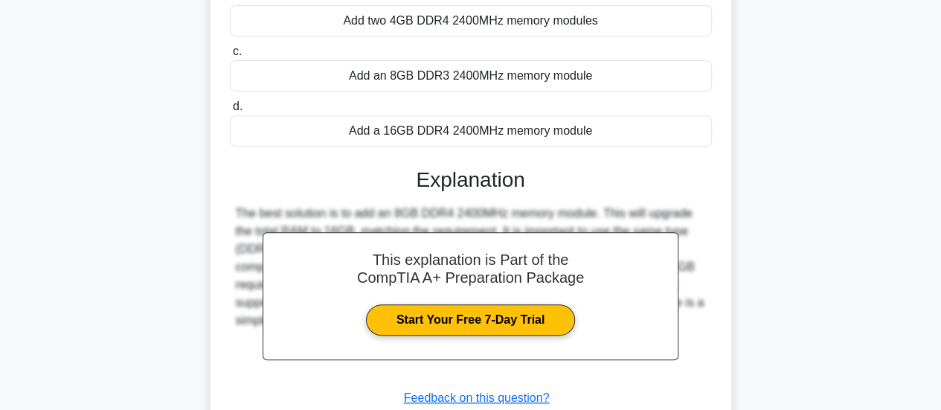
scroll to position [393, 0]
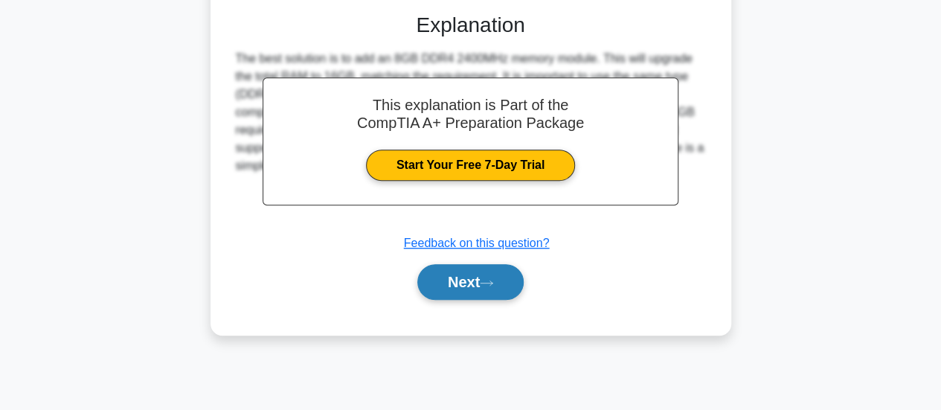
click at [491, 289] on button "Next" at bounding box center [470, 282] width 106 height 36
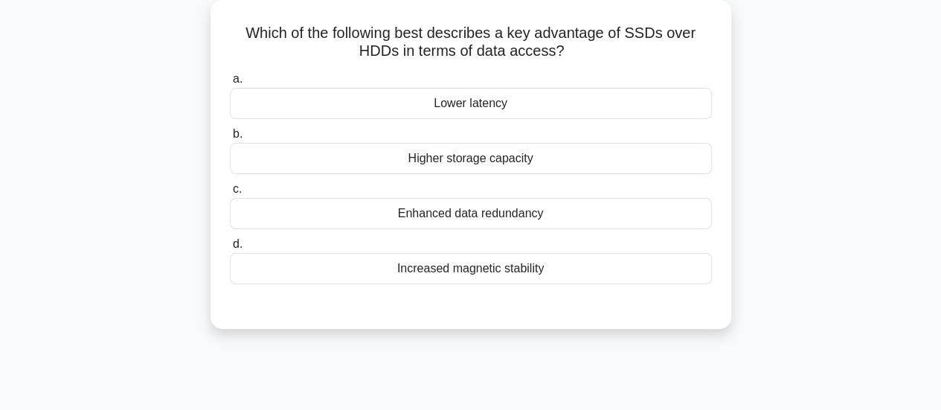
scroll to position [88, 0]
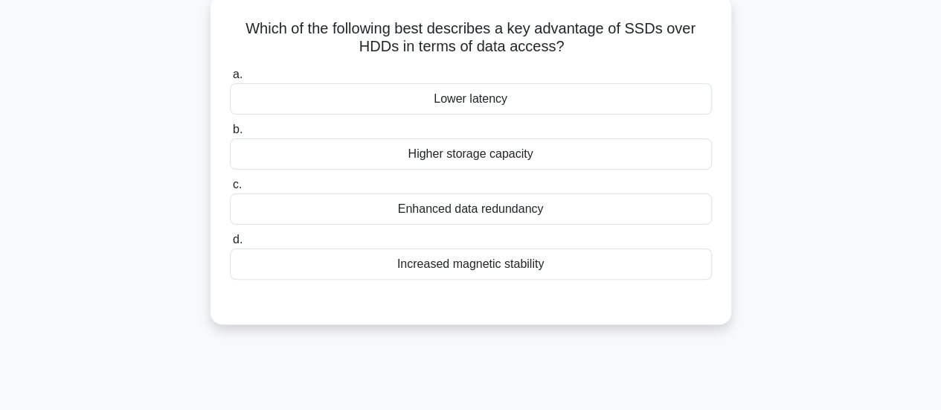
click at [491, 96] on div "Lower latency" at bounding box center [471, 98] width 482 height 31
click at [230, 80] on input "a. Lower latency" at bounding box center [230, 75] width 0 height 10
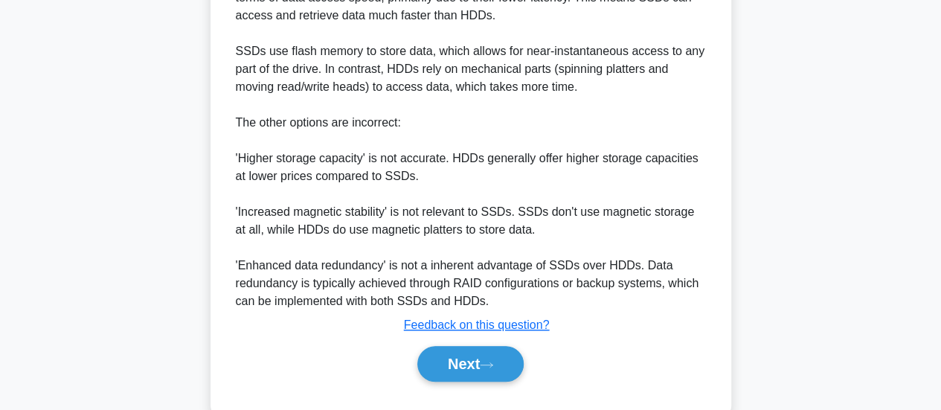
scroll to position [523, 0]
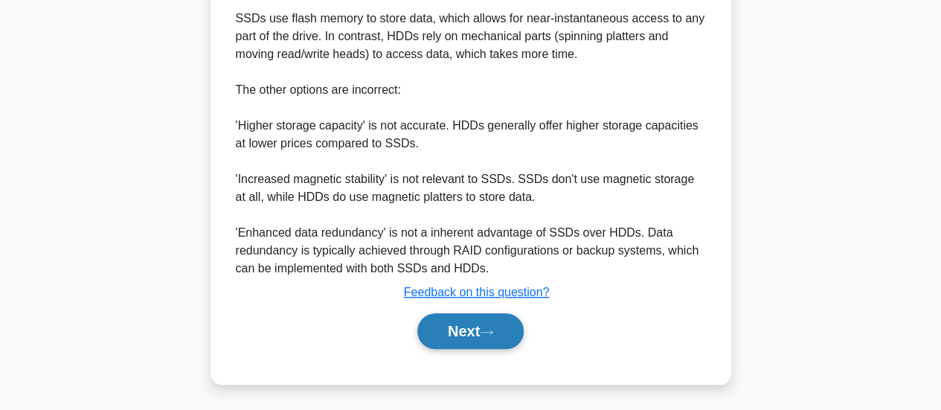
click at [492, 323] on button "Next" at bounding box center [470, 331] width 106 height 36
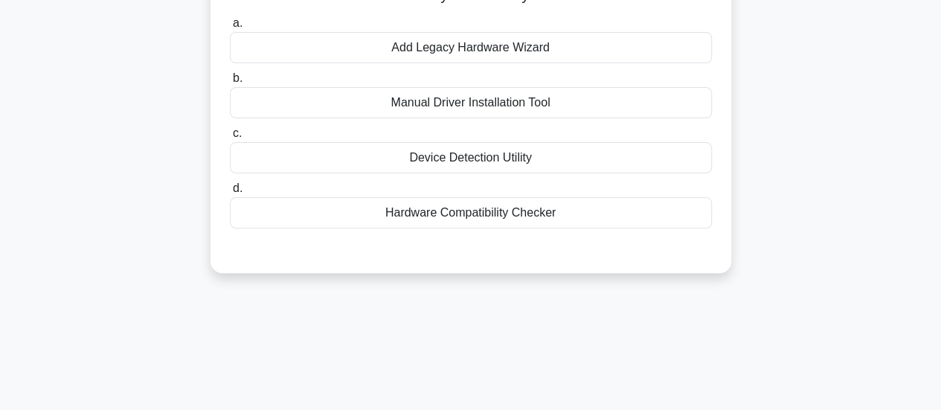
scroll to position [0, 0]
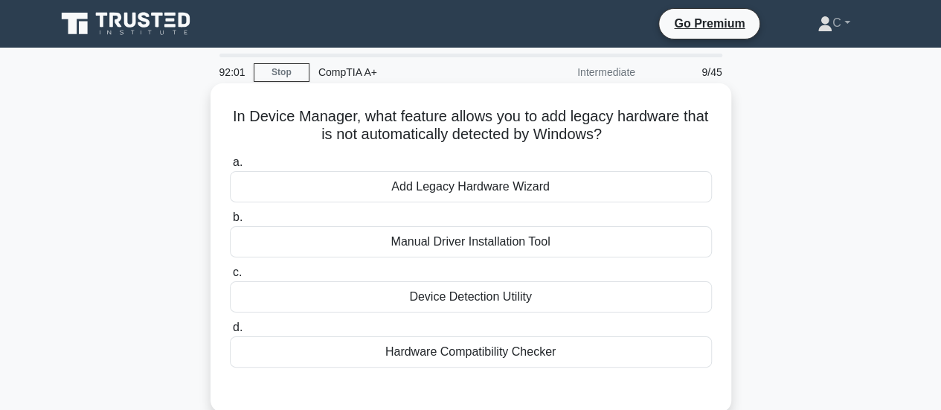
click at [530, 300] on div "Device Detection Utility" at bounding box center [471, 296] width 482 height 31
click at [230, 277] on input "c. Device Detection Utility" at bounding box center [230, 273] width 0 height 10
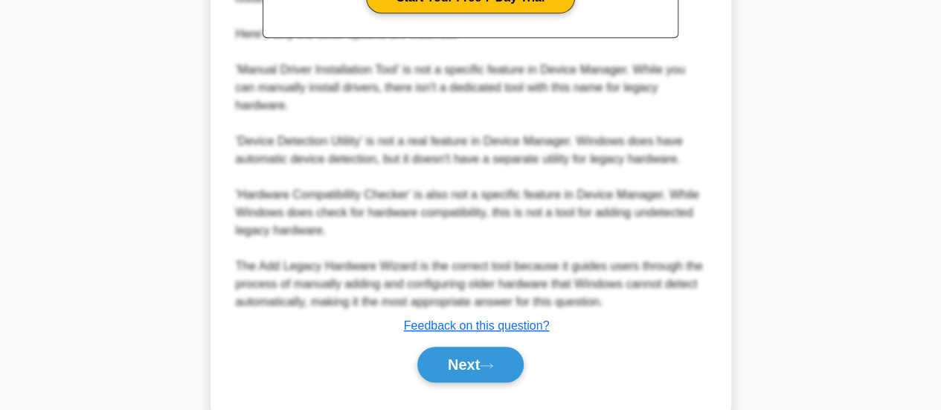
scroll to position [579, 0]
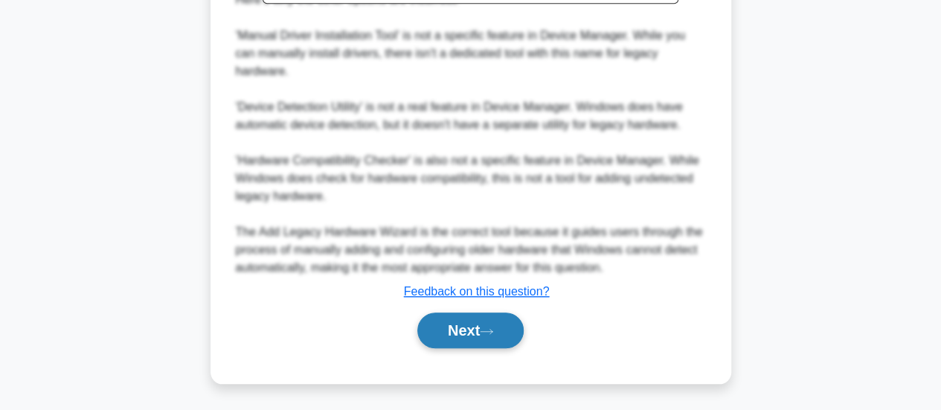
click at [486, 343] on button "Next" at bounding box center [470, 330] width 106 height 36
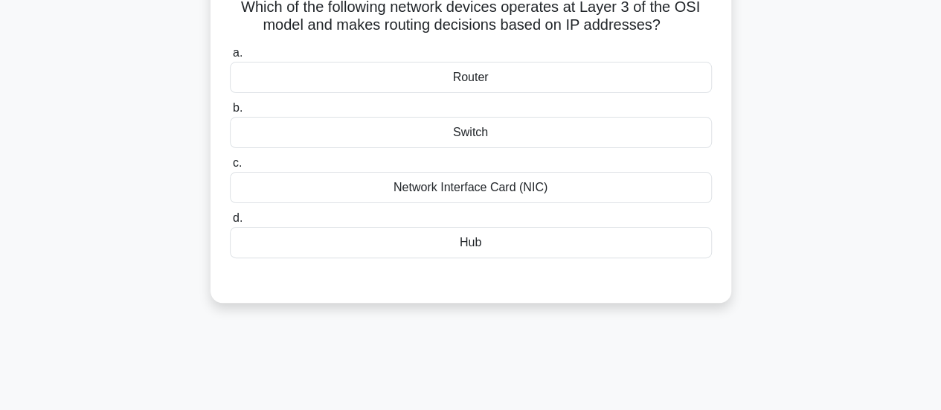
scroll to position [0, 0]
